Goal: Task Accomplishment & Management: Use online tool/utility

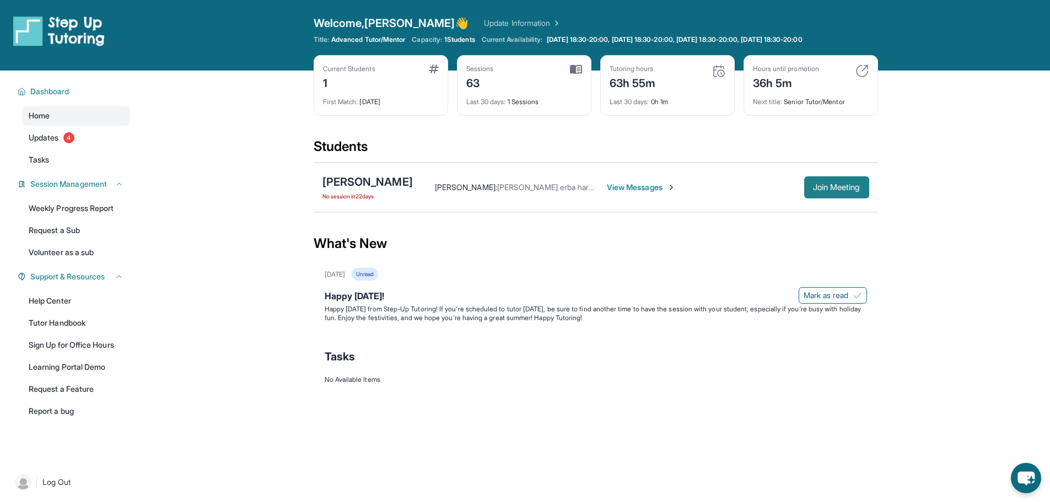
click at [834, 186] on span "Join Meeting" at bounding box center [836, 187] width 47 height 7
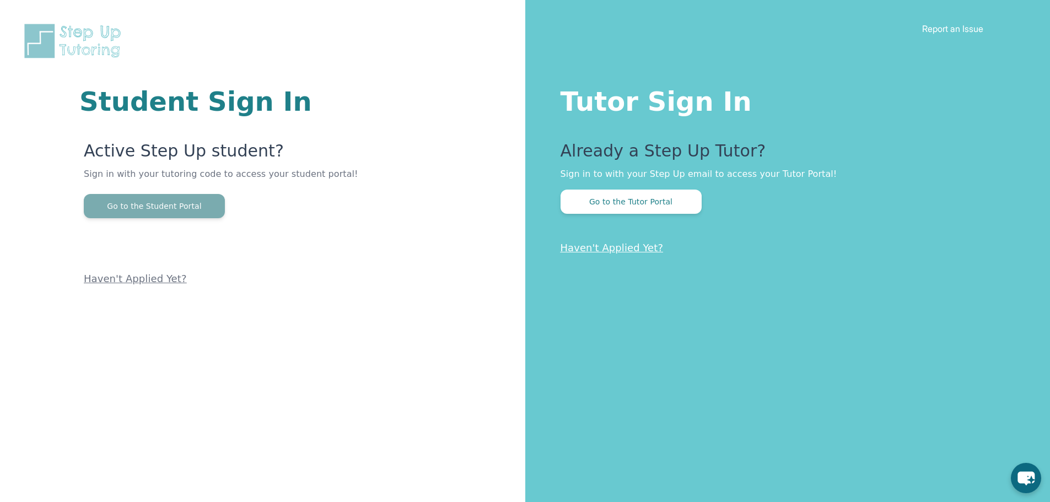
click at [166, 198] on button "Go to the Student Portal" at bounding box center [154, 206] width 141 height 24
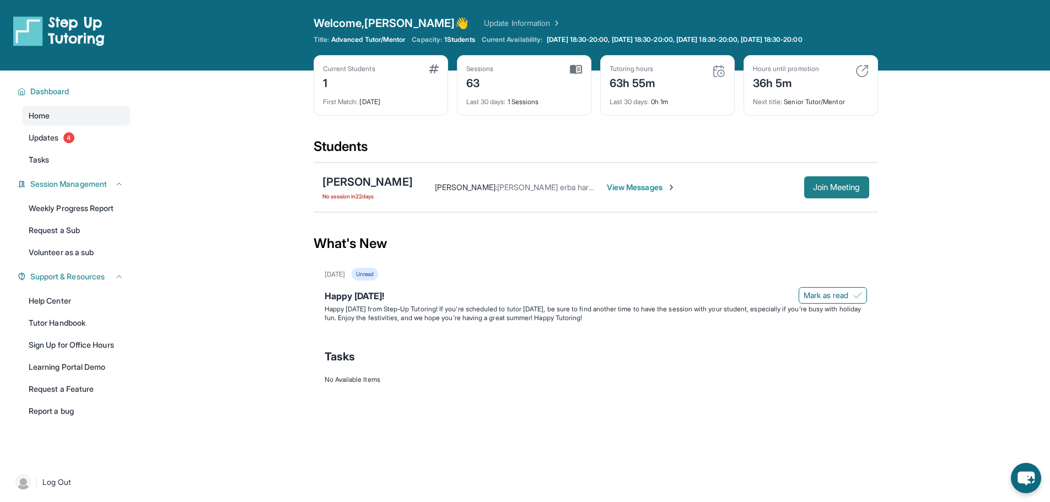
click at [826, 184] on span "Join Meeting" at bounding box center [836, 187] width 47 height 7
